Goal: Task Accomplishment & Management: Use online tool/utility

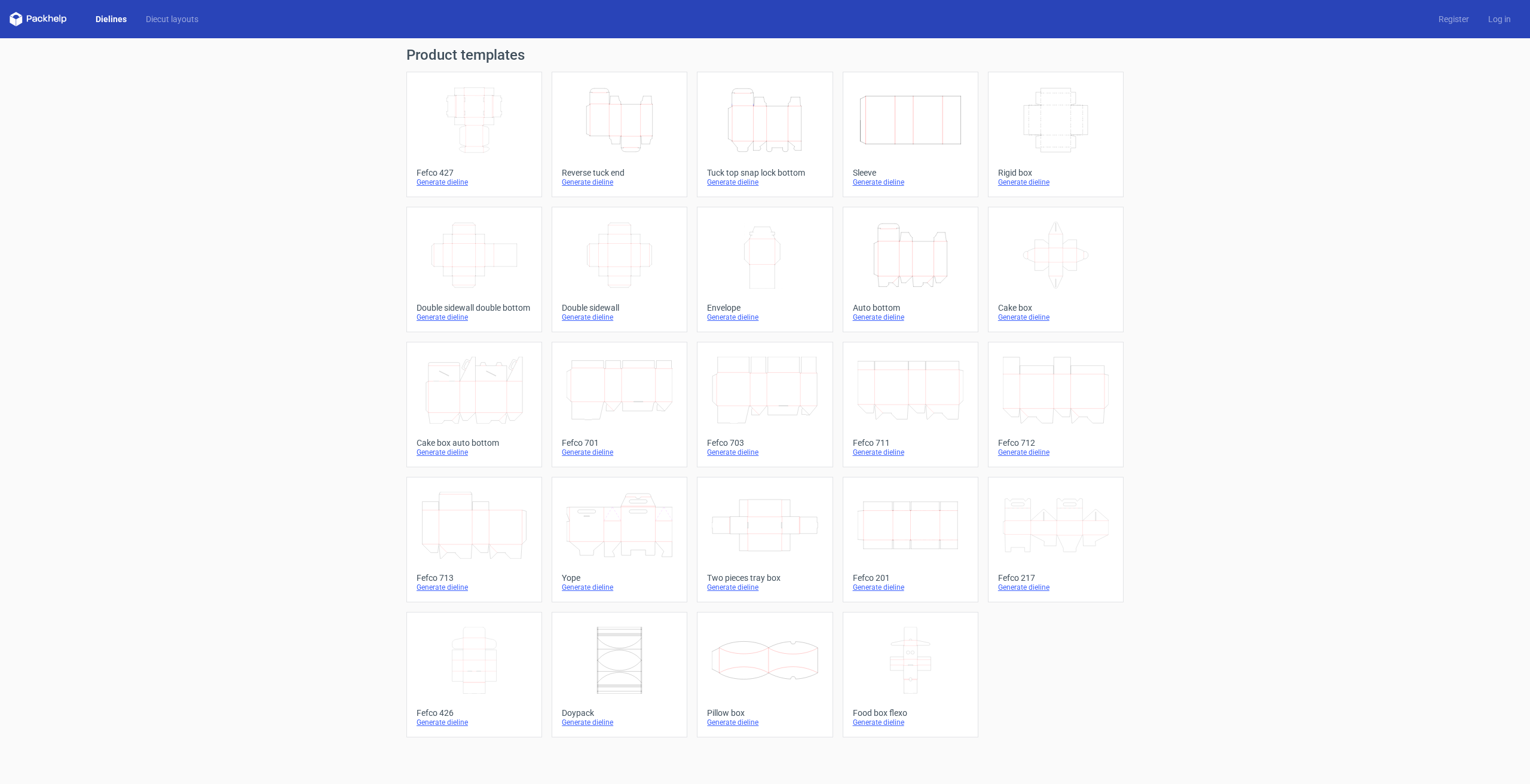
click at [769, 129] on icon "Height Depth Width" at bounding box center [765, 120] width 106 height 67
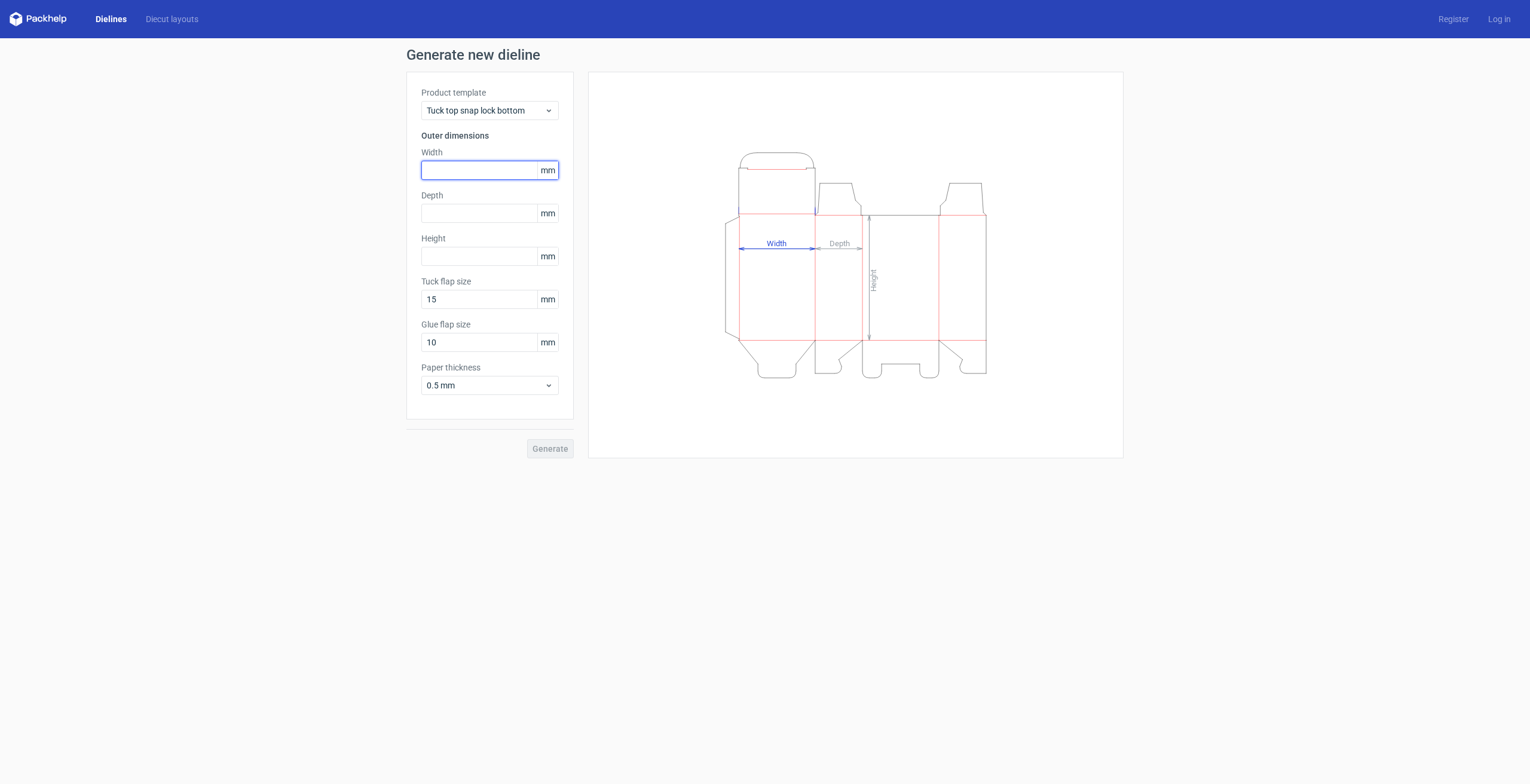
click at [458, 160] on input "text" at bounding box center [491, 170] width 138 height 19
click at [470, 175] on input "text" at bounding box center [491, 170] width 138 height 19
type input "55"
type input "208"
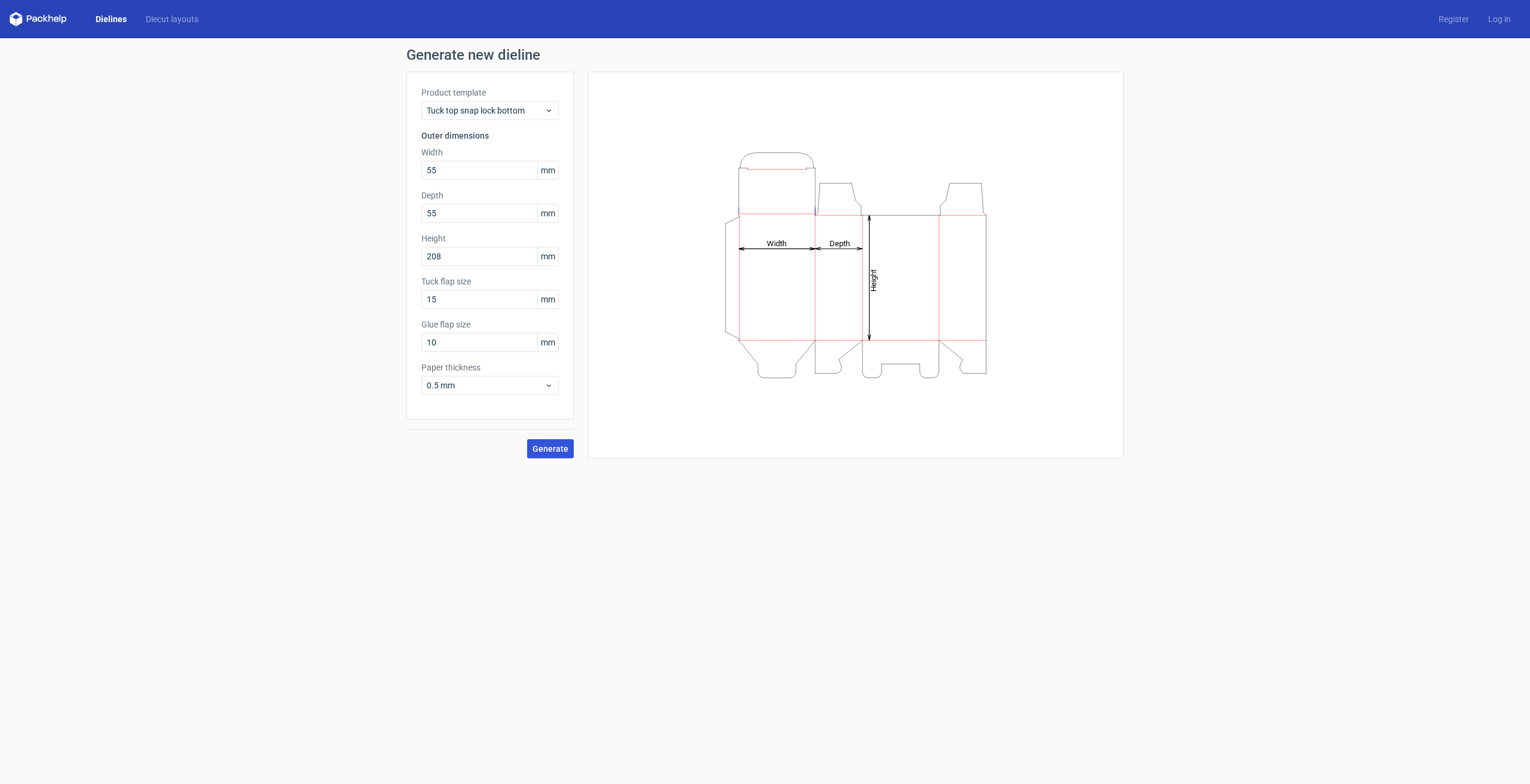
click at [548, 444] on span "Generate" at bounding box center [550, 448] width 36 height 8
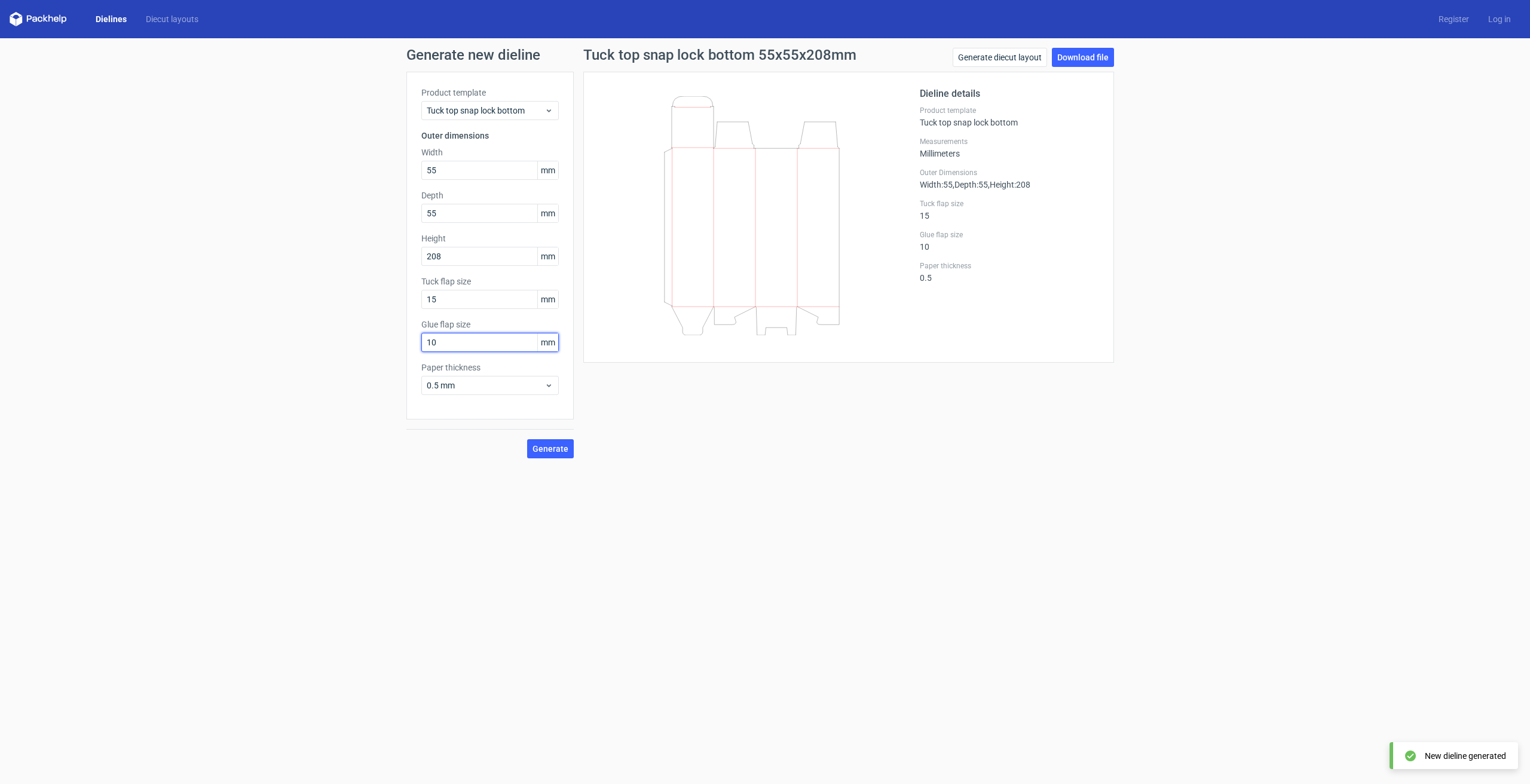
click at [455, 339] on input "10" at bounding box center [491, 342] width 138 height 19
drag, startPoint x: 420, startPoint y: 340, endPoint x: 398, endPoint y: 339, distance: 22.0
click at [398, 339] on div "Generate new dieline Product template Tuck top snap lock bottom Outer dimension…" at bounding box center [765, 253] width 1530 height 429
type input "15"
click at [567, 449] on span "Generate" at bounding box center [550, 448] width 36 height 8
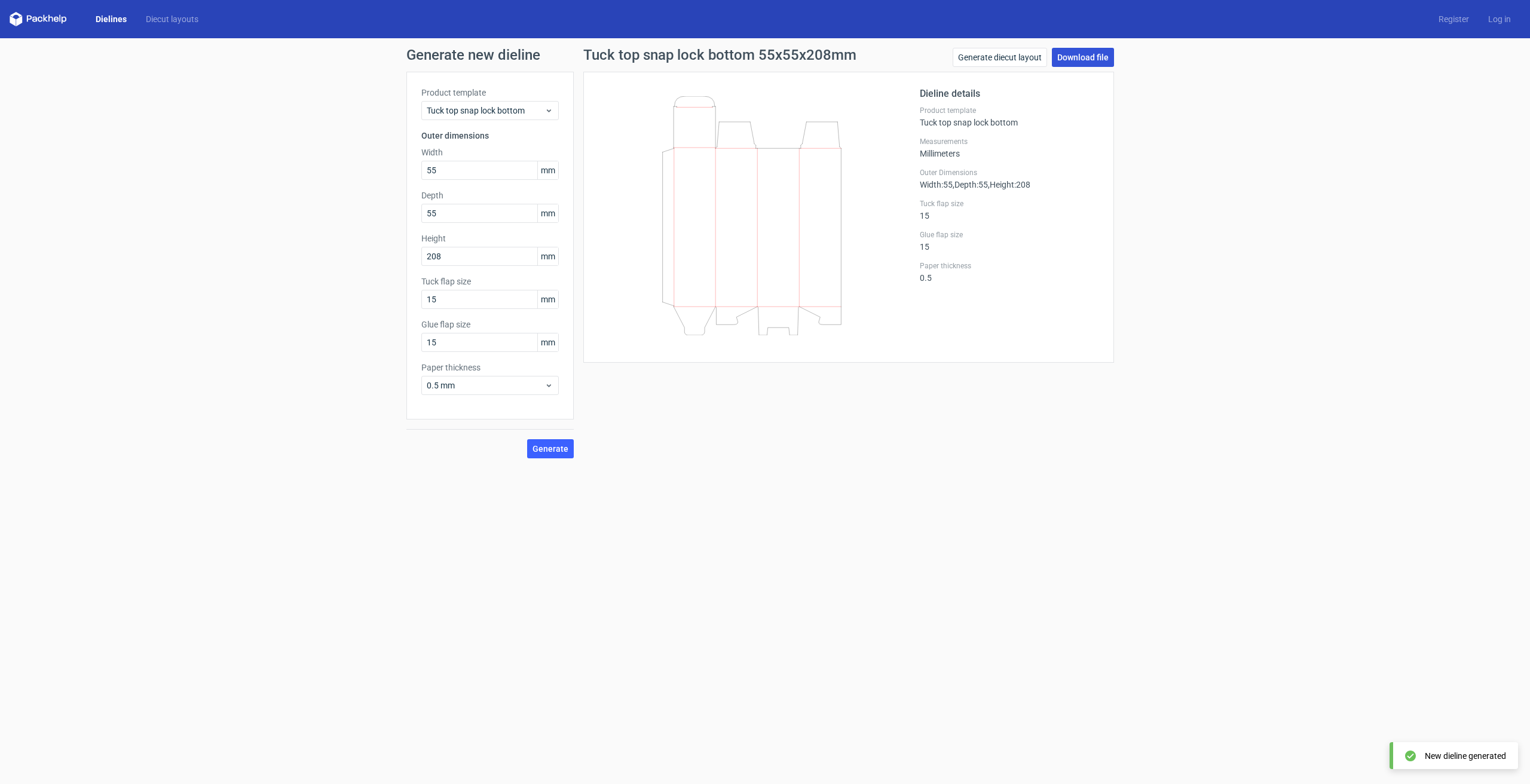
click at [1077, 57] on link "Download file" at bounding box center [1083, 57] width 62 height 19
